Goal: Obtain resource: Obtain resource

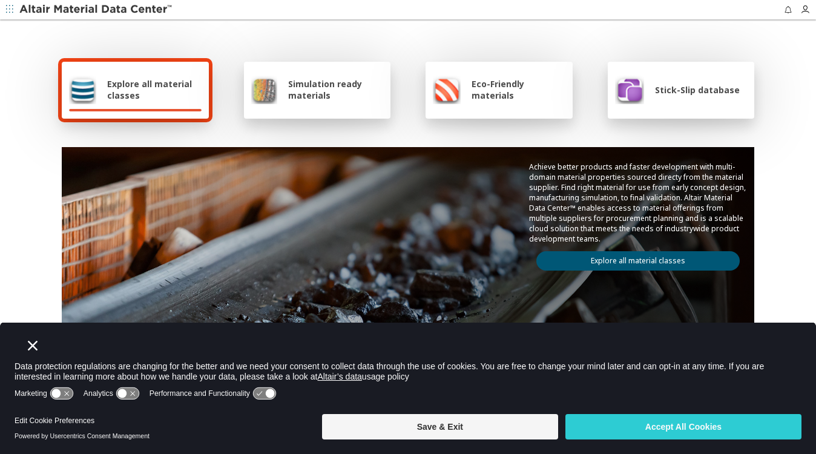
scroll to position [109, 0]
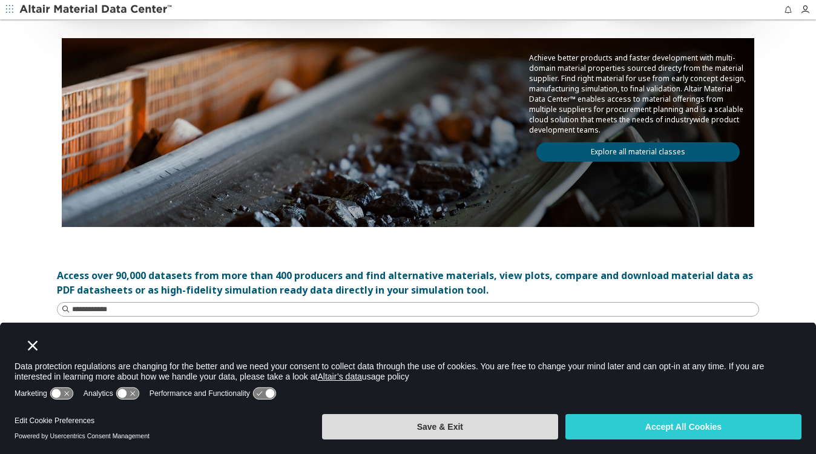
click at [464, 434] on button "Save & Exit" at bounding box center [440, 426] width 236 height 25
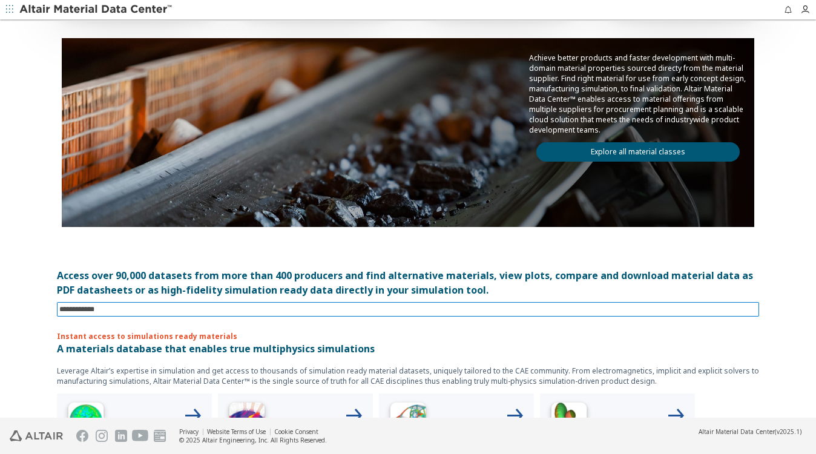
click at [261, 312] on input at bounding box center [408, 309] width 699 height 13
type input "**********"
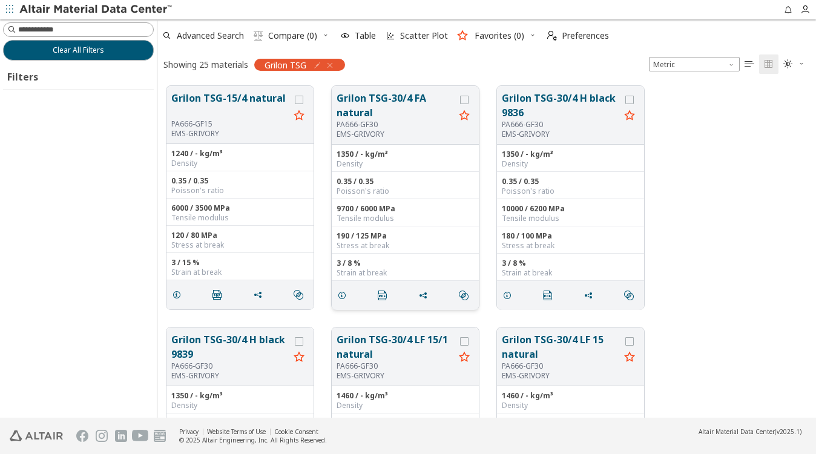
scroll to position [330, 648]
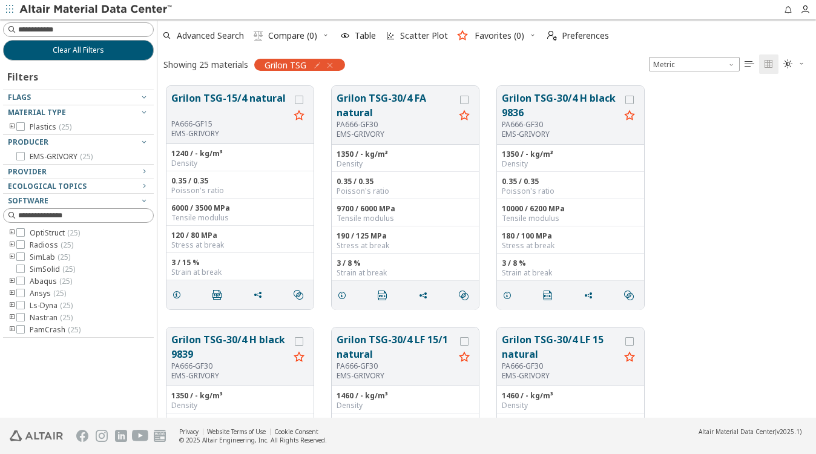
click at [730, 189] on div "Grilon TSG-15/4 natural PA666-GF15 EMS-GRIVORY 1240 / - kg/m³ Density 0.35 / 0.…" at bounding box center [486, 197] width 658 height 241
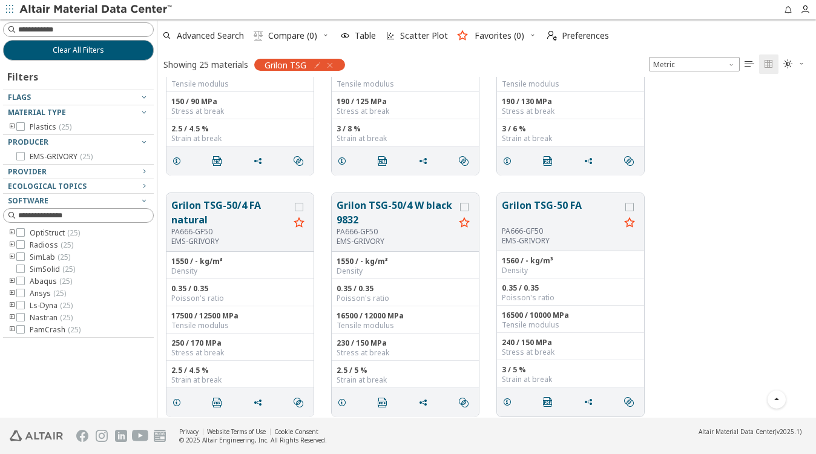
scroll to position [690, 0]
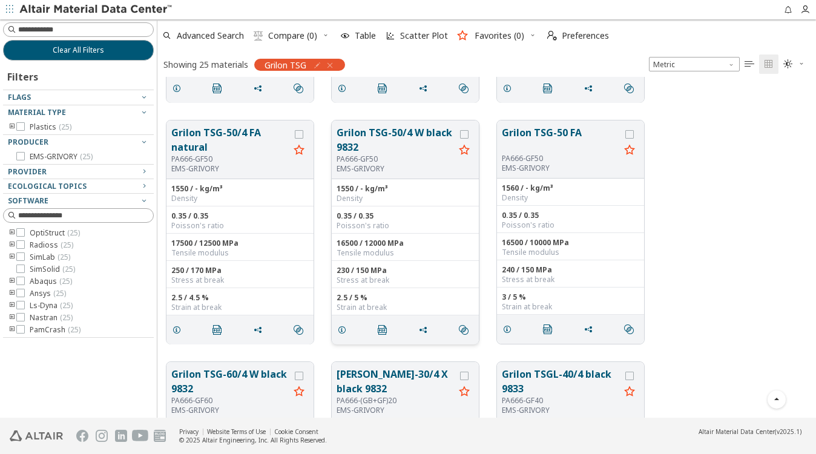
click at [440, 131] on button "Grilon TSG-50/4 W black 9832" at bounding box center [395, 139] width 118 height 29
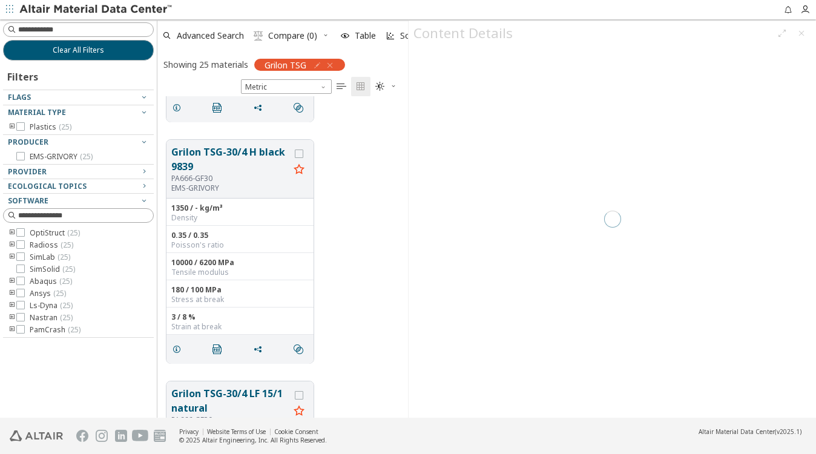
scroll to position [311, 240]
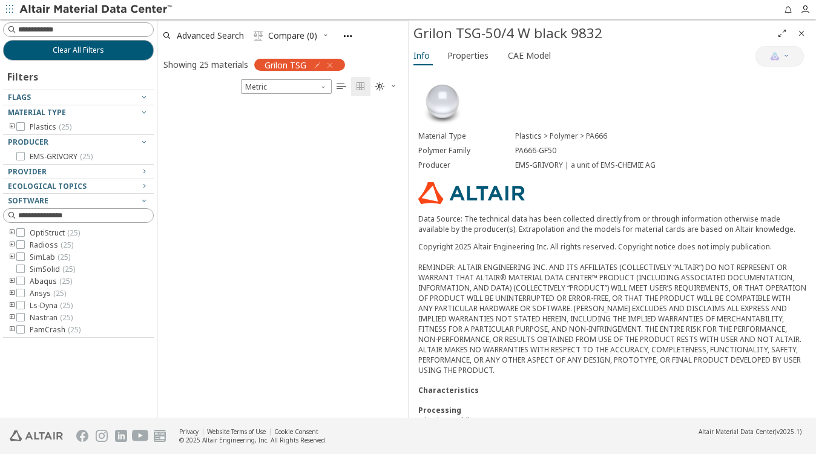
scroll to position [2338, 0]
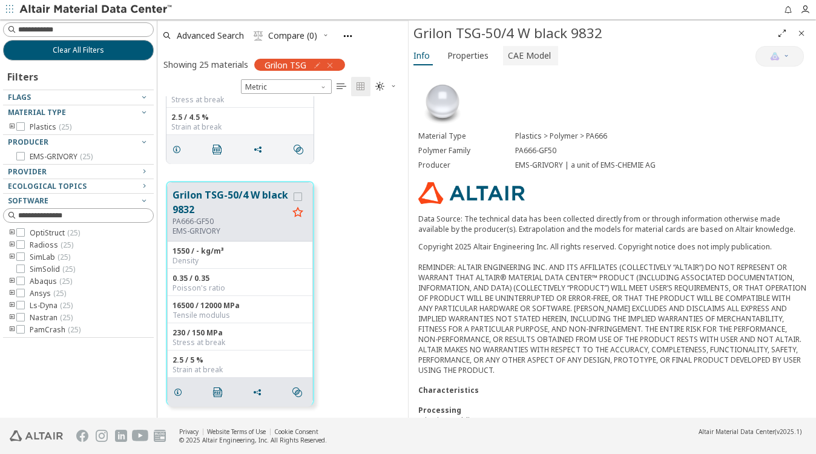
click at [511, 57] on span "CAE Model" at bounding box center [529, 55] width 43 height 19
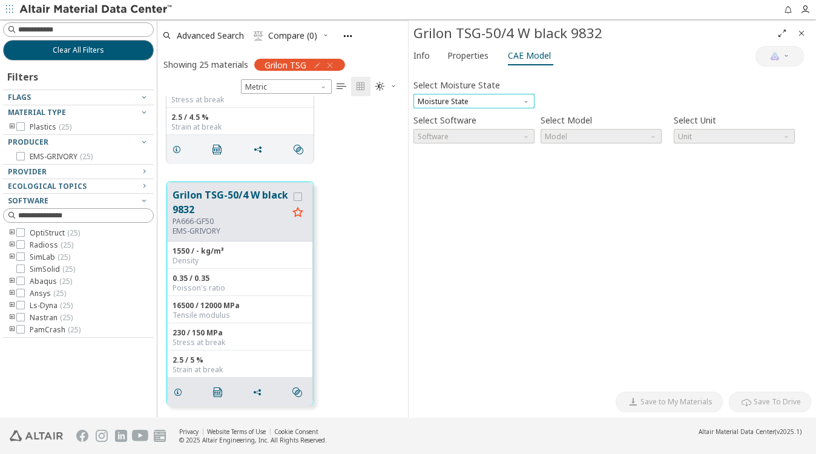
click at [452, 94] on span "Moisture State" at bounding box center [473, 101] width 121 height 15
click at [450, 117] on span "Dry" at bounding box center [473, 113] width 111 height 8
click at [445, 134] on span "Software" at bounding box center [473, 136] width 121 height 15
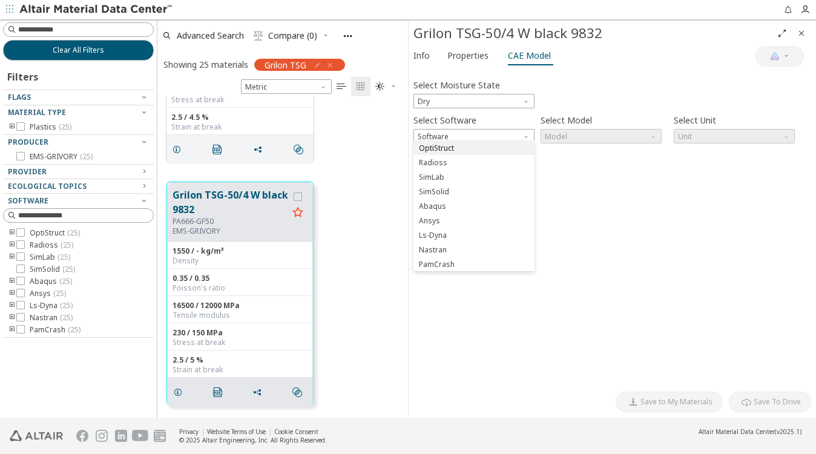
click at [447, 151] on span "OptiStruct" at bounding box center [436, 148] width 35 height 10
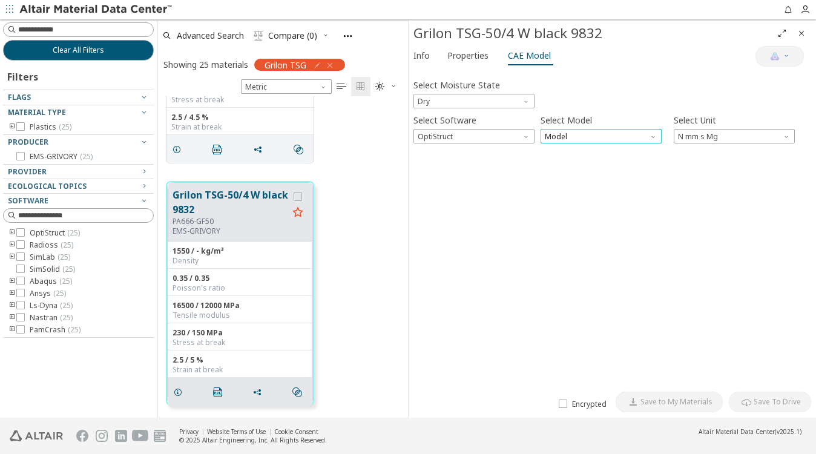
click at [599, 137] on span "Model" at bounding box center [600, 136] width 121 height 15
click at [564, 151] on span "Mat1" at bounding box center [600, 148] width 111 height 8
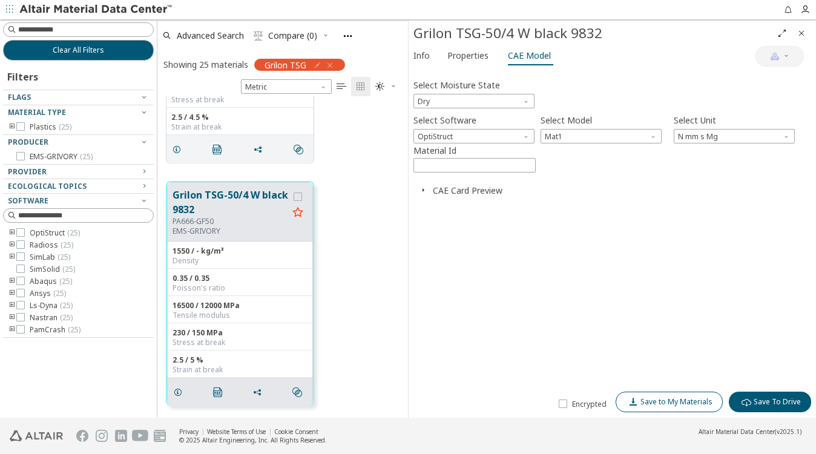
click at [677, 405] on span "Save to My Materials" at bounding box center [676, 402] width 72 height 10
